Goal: Use online tool/utility: Utilize a website feature to perform a specific function

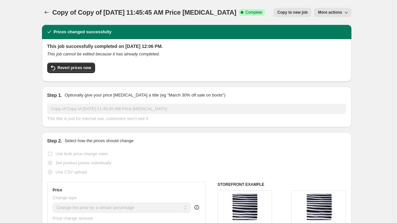
select select "percentage"
select select "collection"
click at [80, 69] on span "Revert prices now" at bounding box center [75, 67] width 34 height 5
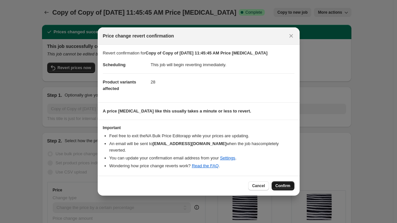
click at [279, 183] on span "Confirm" at bounding box center [282, 185] width 15 height 5
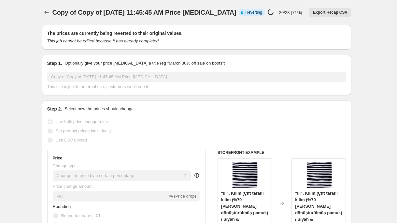
select select "percentage"
select select "collection"
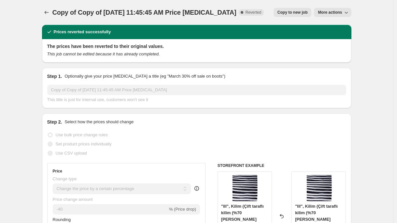
click at [298, 12] on span "Copy to new job" at bounding box center [292, 12] width 30 height 5
select select "percentage"
select select "collection"
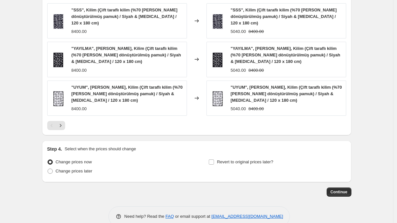
scroll to position [537, 0]
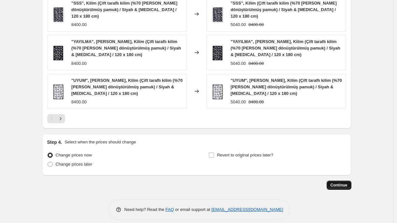
click at [339, 182] on span "Continue" at bounding box center [338, 184] width 17 height 5
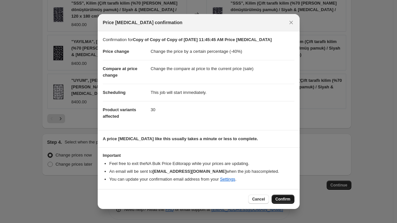
click at [283, 200] on span "Confirm" at bounding box center [282, 198] width 15 height 5
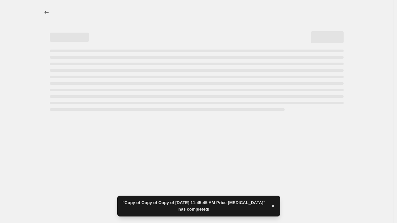
select select "percentage"
select select "collection"
